Goal: Communication & Community: Answer question/provide support

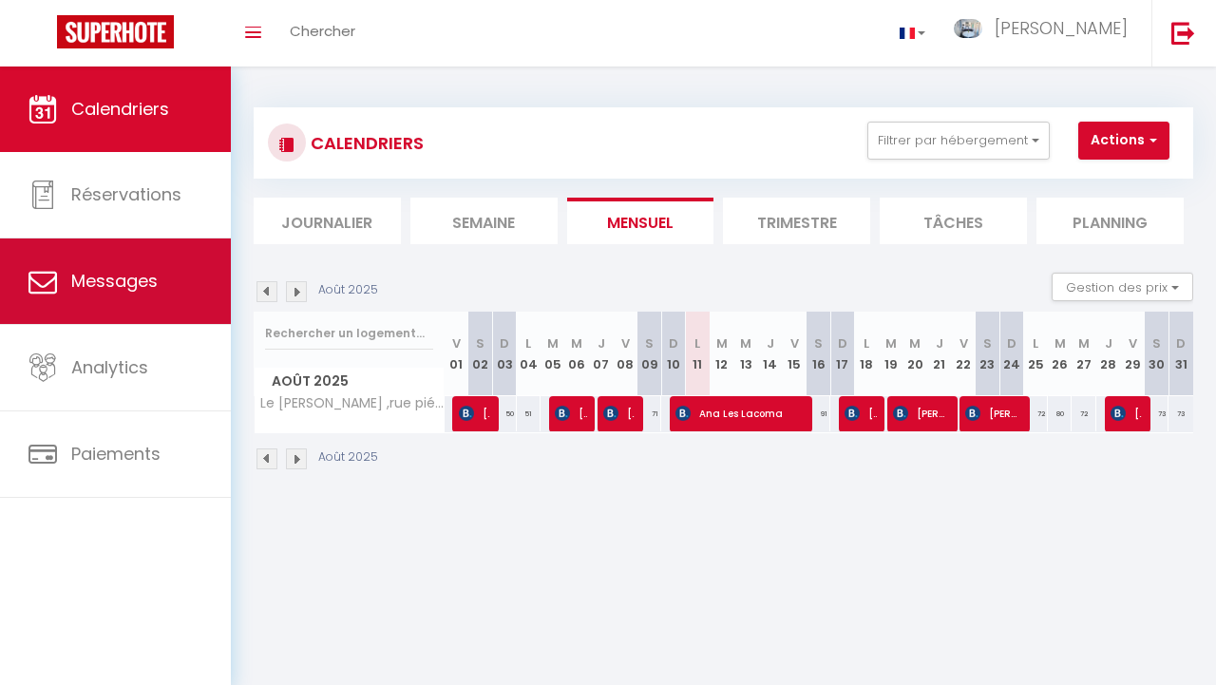
click at [180, 278] on link "Messages" at bounding box center [115, 280] width 231 height 85
select select "message"
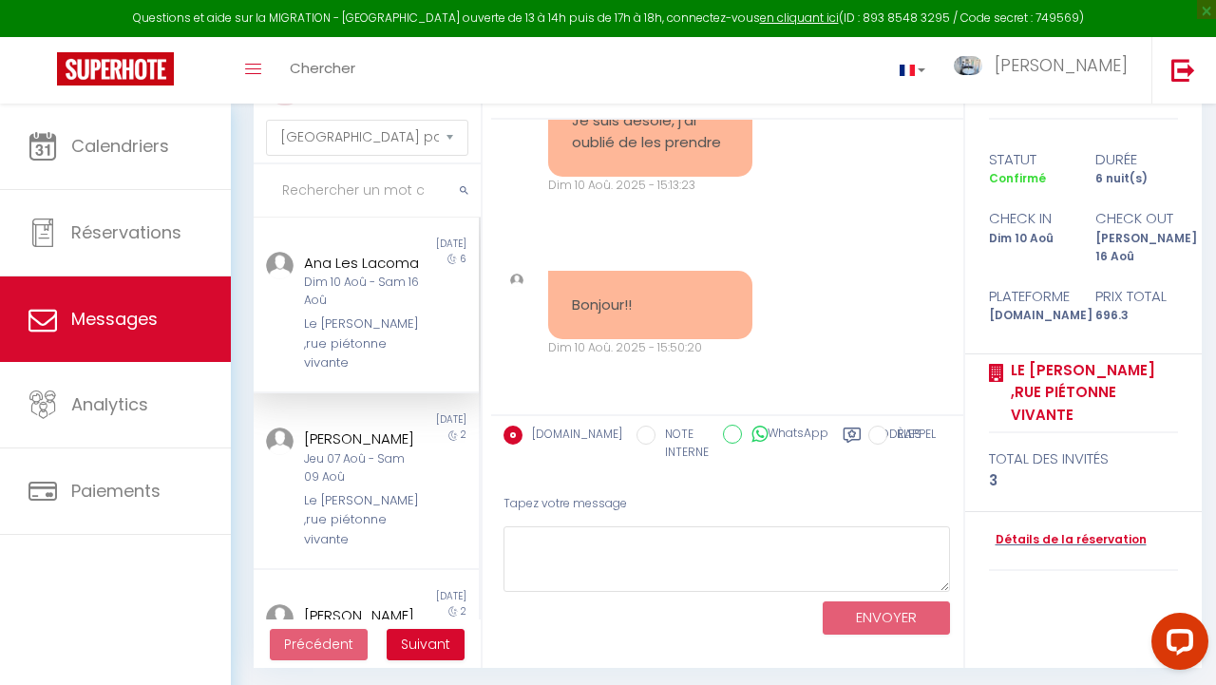
scroll to position [104, 0]
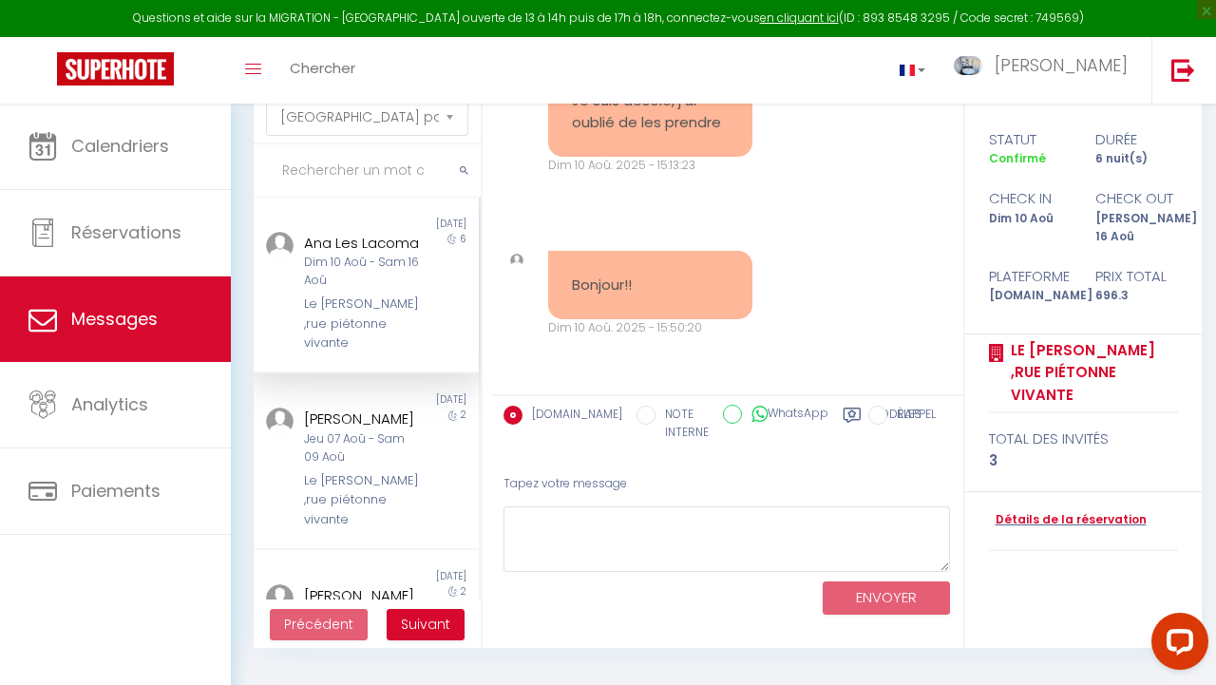
click at [647, 293] on pre "Bonjour!!" at bounding box center [650, 285] width 157 height 22
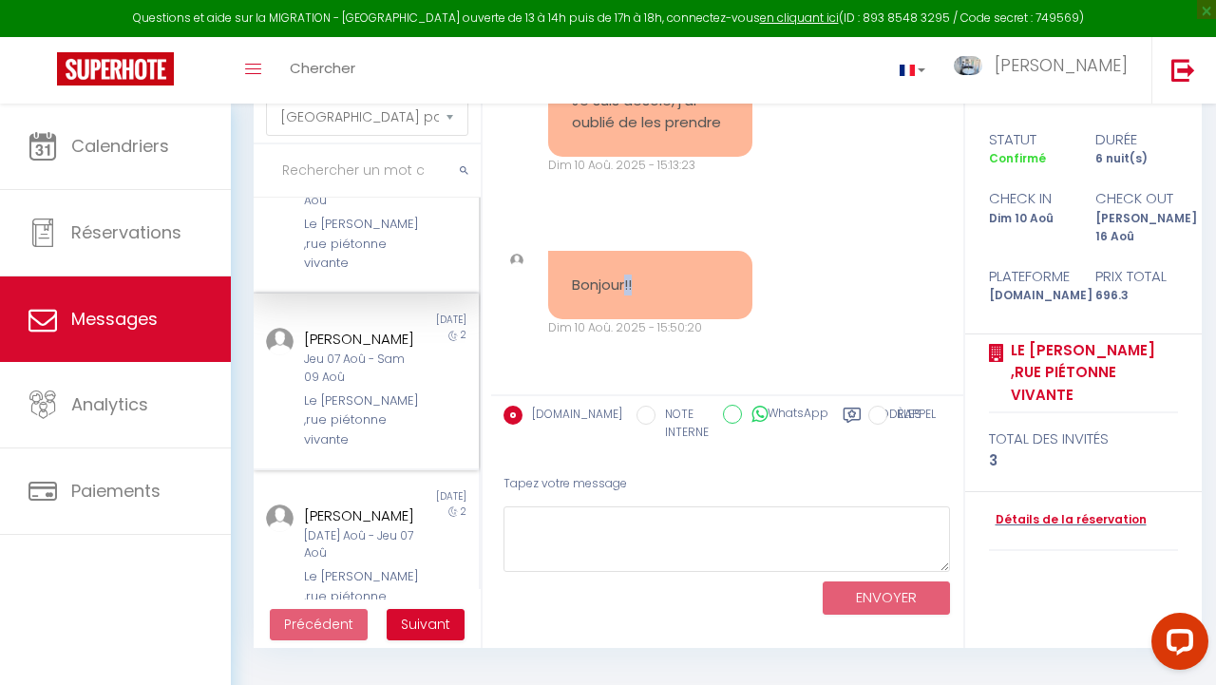
scroll to position [85, 0]
click at [431, 623] on span "Suivant" at bounding box center [425, 623] width 49 height 19
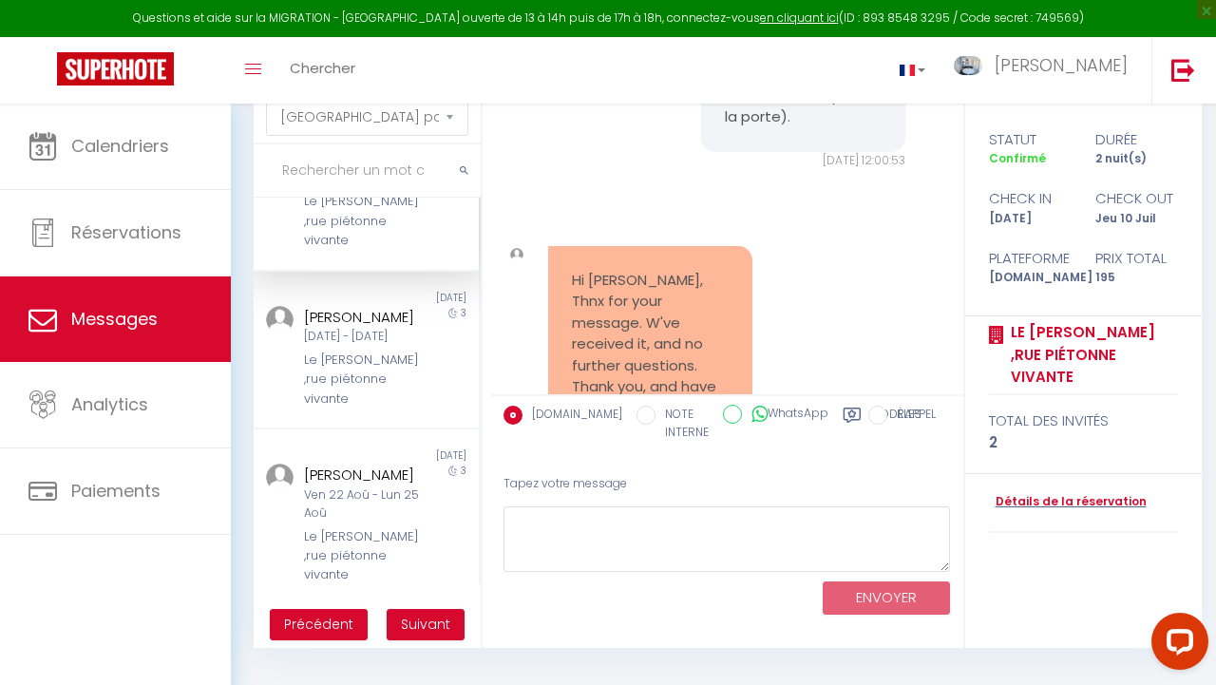
scroll to position [5239, 0]
click at [329, 622] on span "Précédent" at bounding box center [318, 623] width 69 height 19
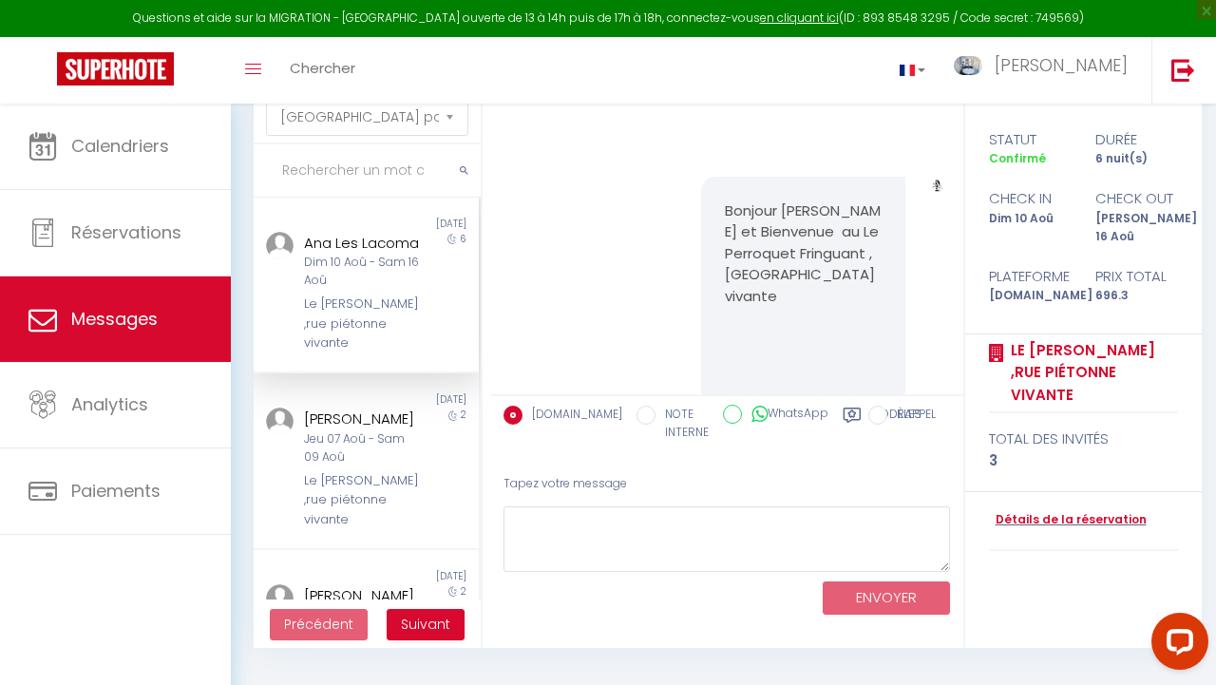
scroll to position [2658, 0]
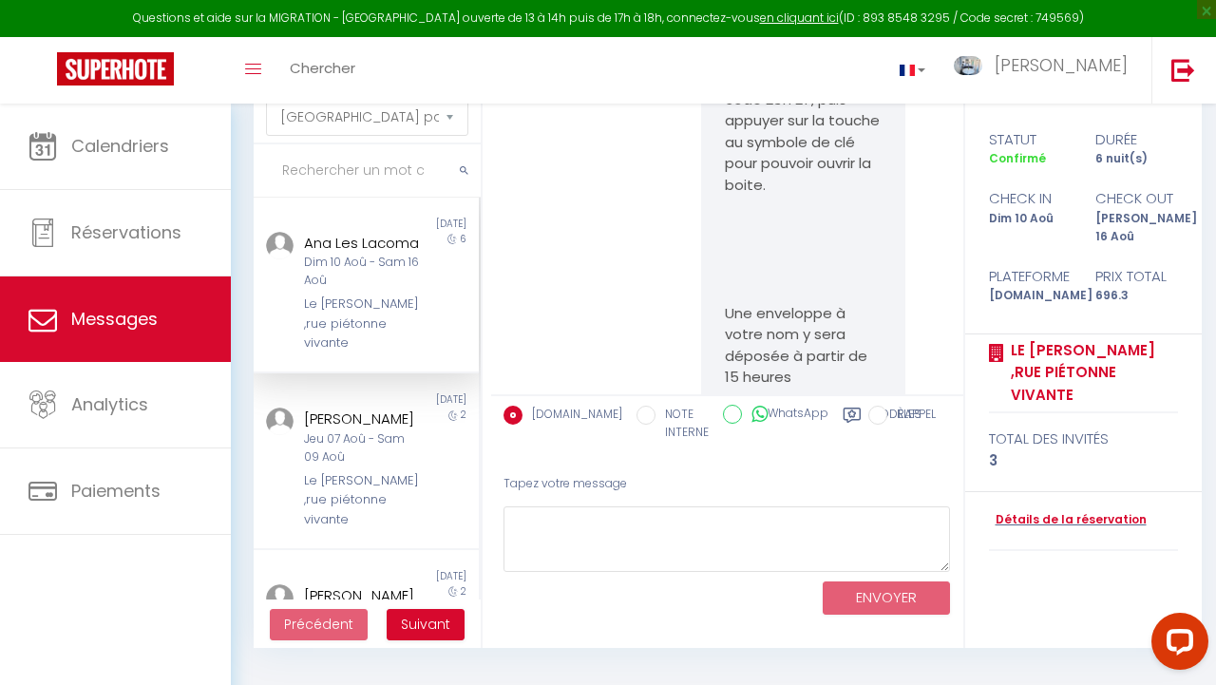
drag, startPoint x: 611, startPoint y: 315, endPoint x: 611, endPoint y: 290, distance: 25.6
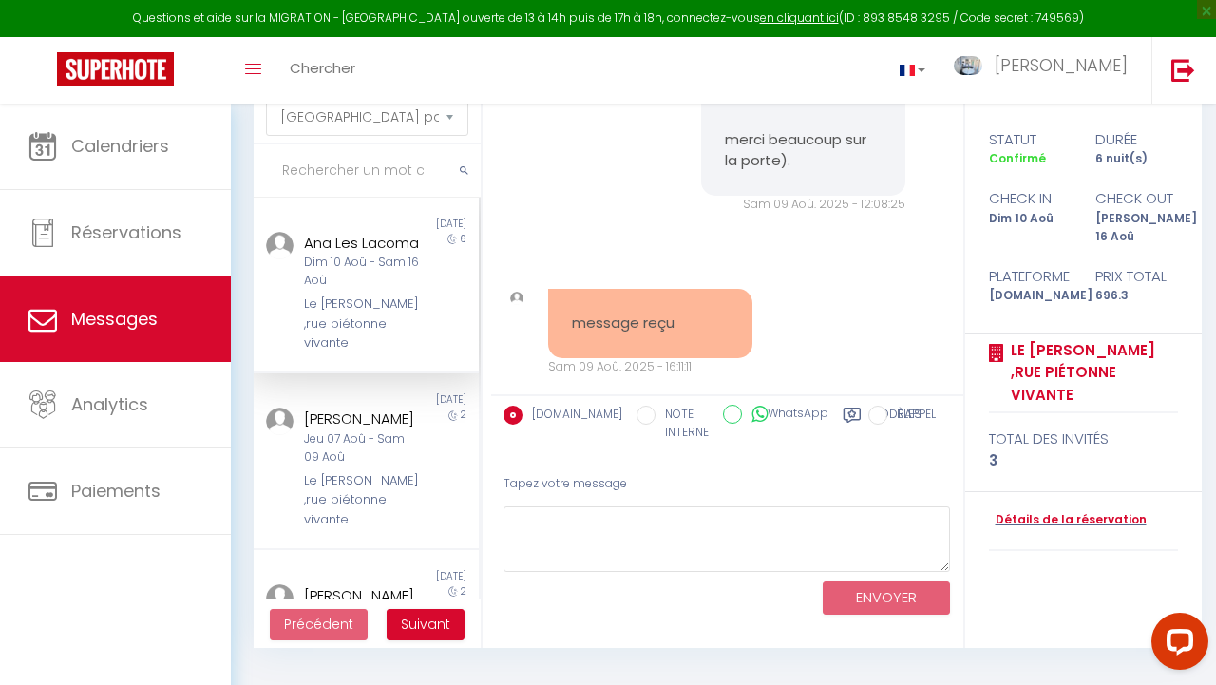
scroll to position [5862, 0]
